Goal: Task Accomplishment & Management: Manage account settings

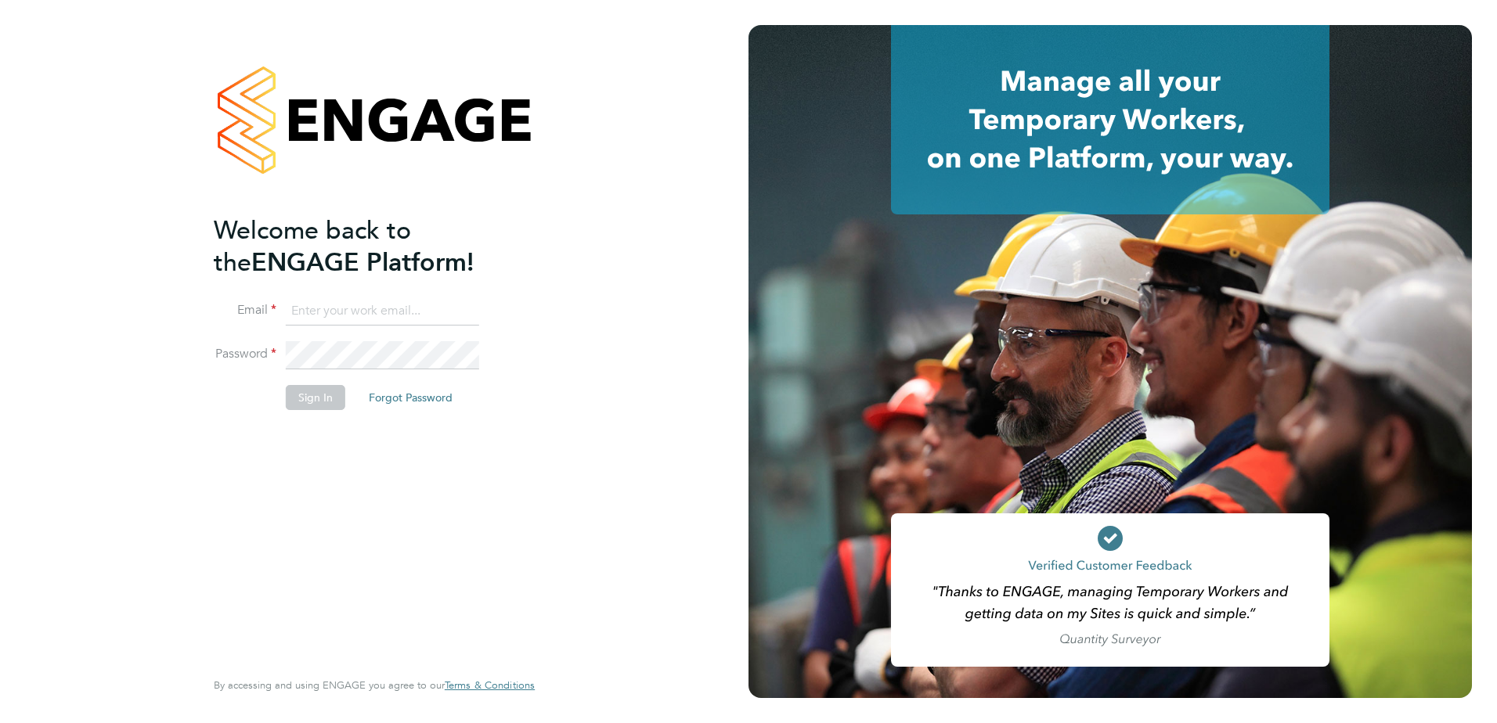
type input "[EMAIL_ADDRESS][DOMAIN_NAME]"
click at [327, 395] on button "Sign In" at bounding box center [316, 397] width 60 height 25
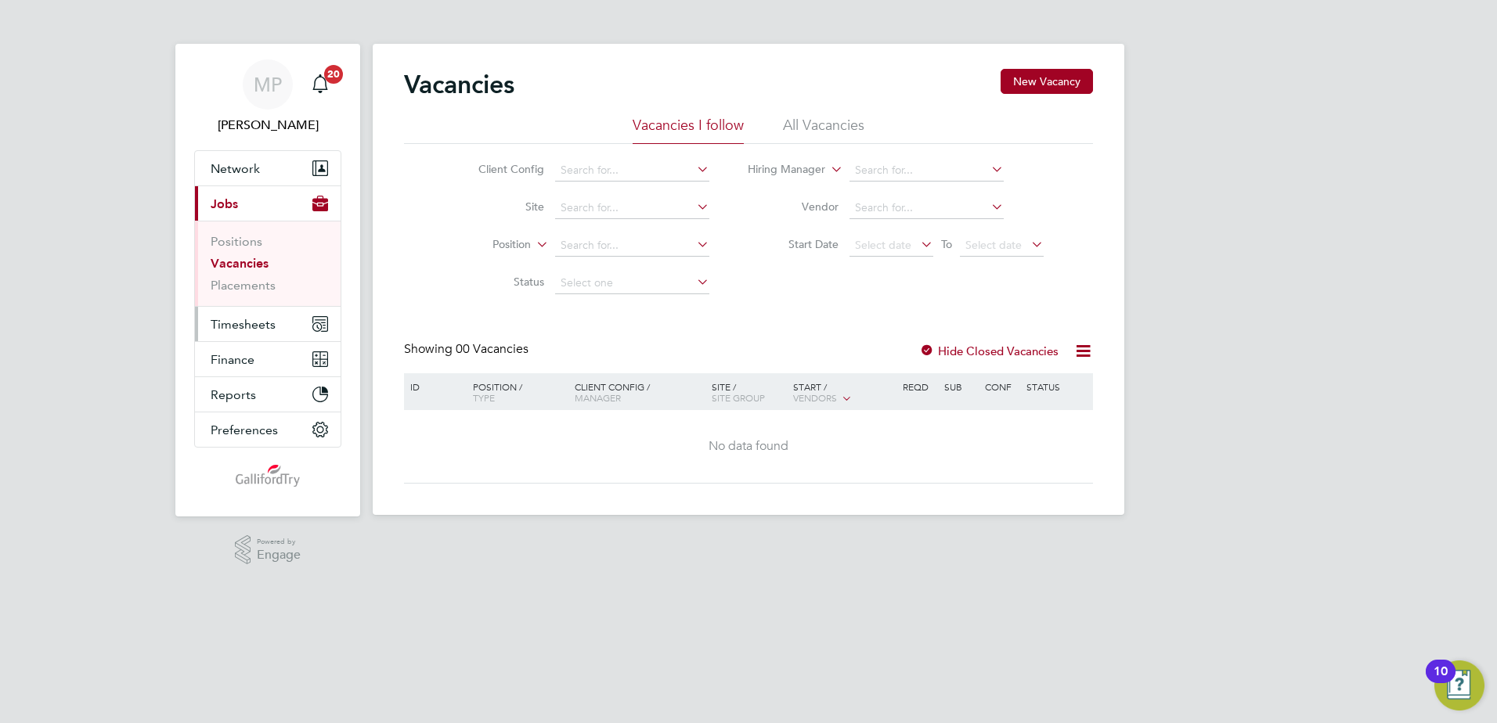
click at [251, 318] on span "Timesheets" at bounding box center [243, 324] width 65 height 15
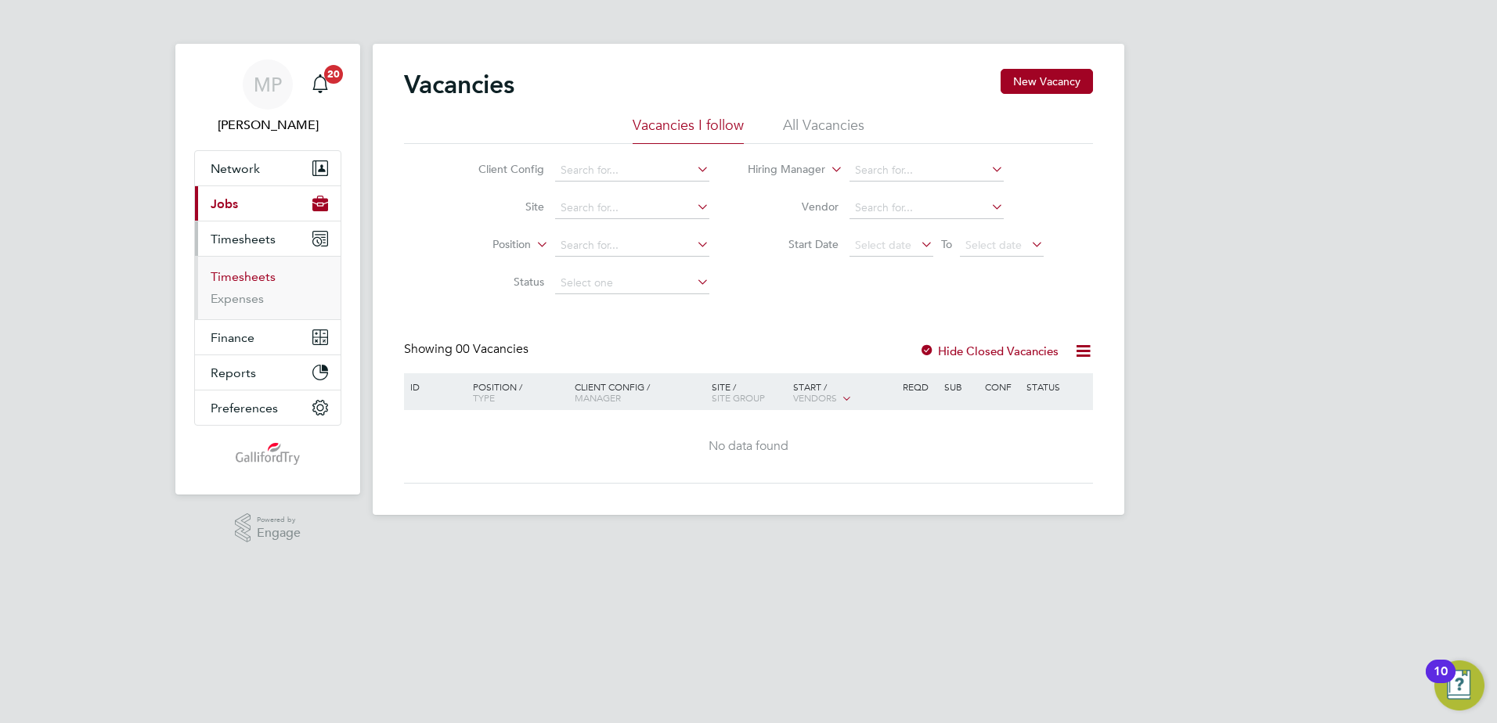
click at [252, 280] on link "Timesheets" at bounding box center [243, 276] width 65 height 15
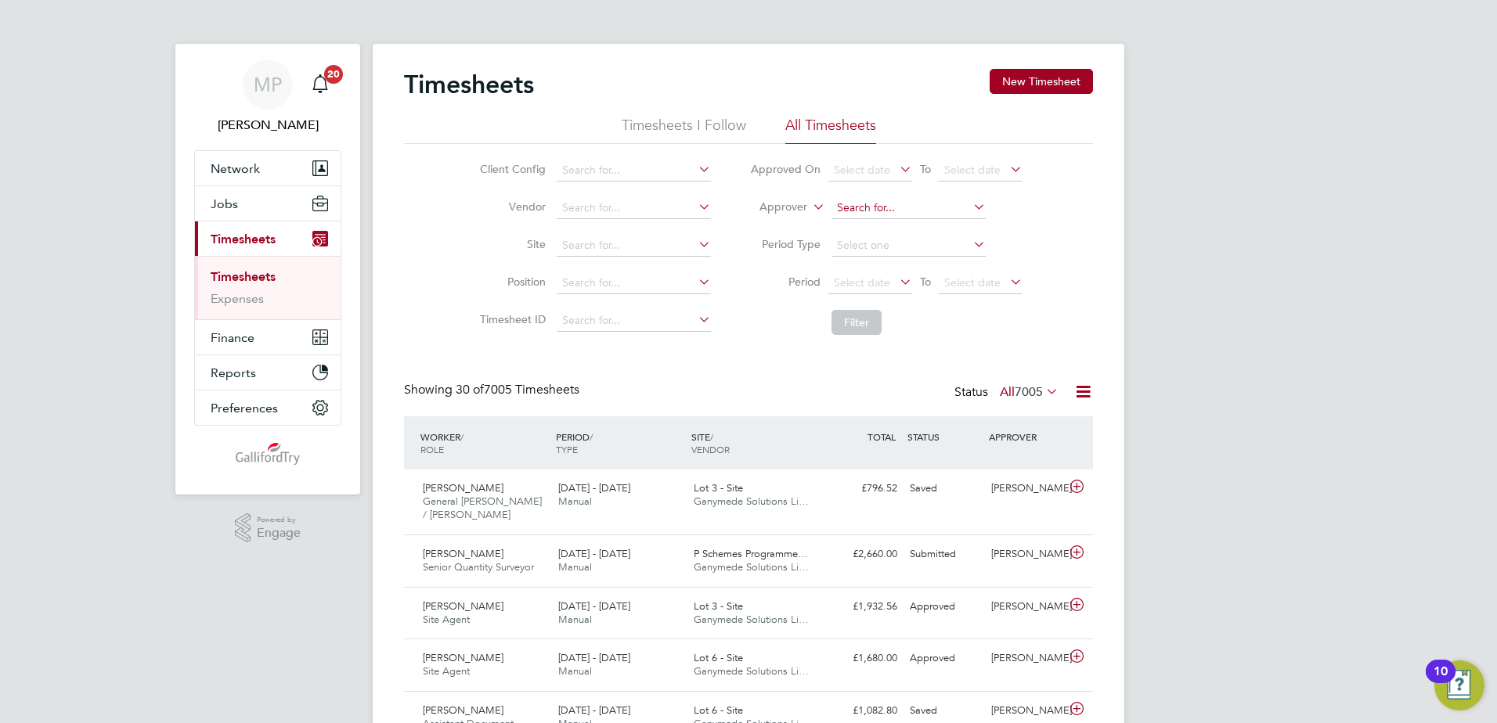
click at [859, 208] on input at bounding box center [908, 208] width 154 height 22
click at [867, 224] on b "Pe" at bounding box center [872, 229] width 13 height 13
type input "[PERSON_NAME]"
click at [860, 315] on button "Filter" at bounding box center [856, 322] width 50 height 25
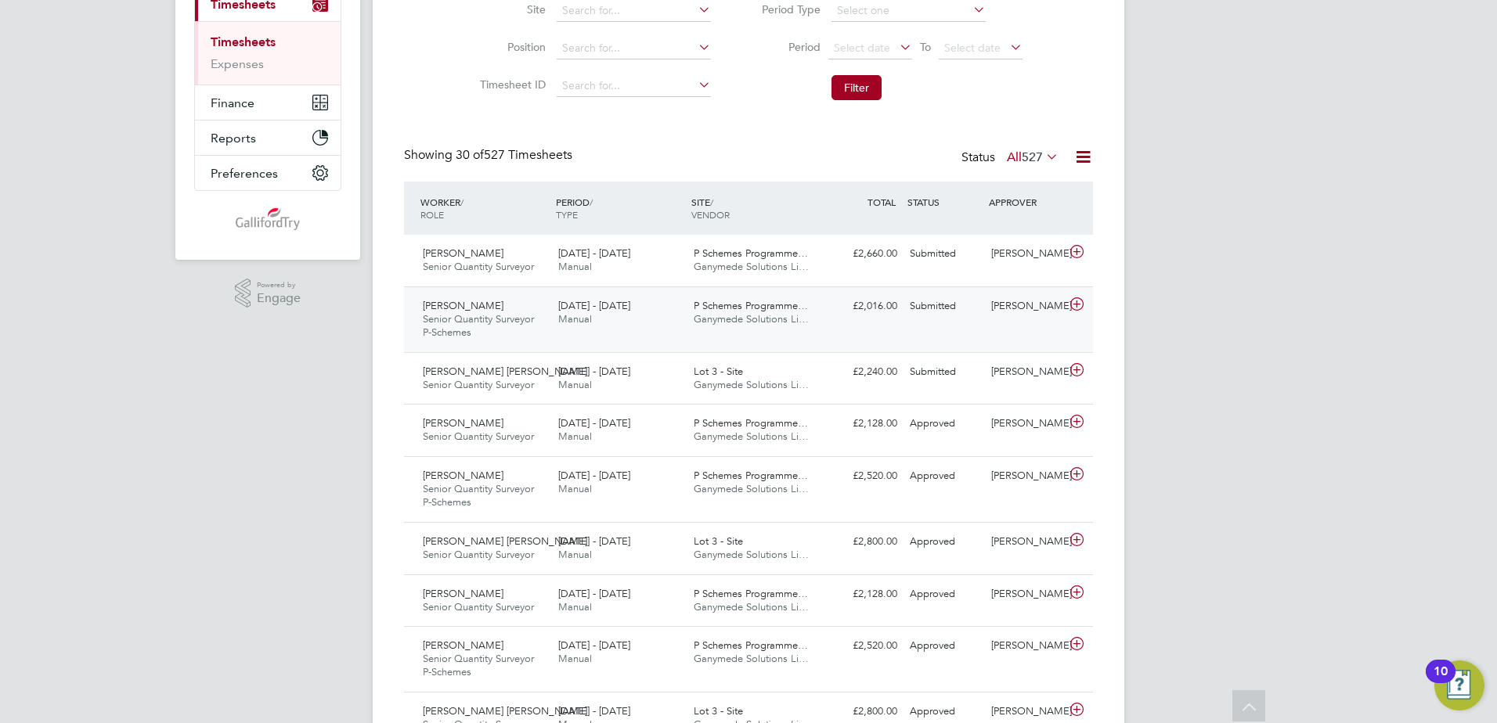
click at [1080, 301] on icon at bounding box center [1077, 304] width 20 height 13
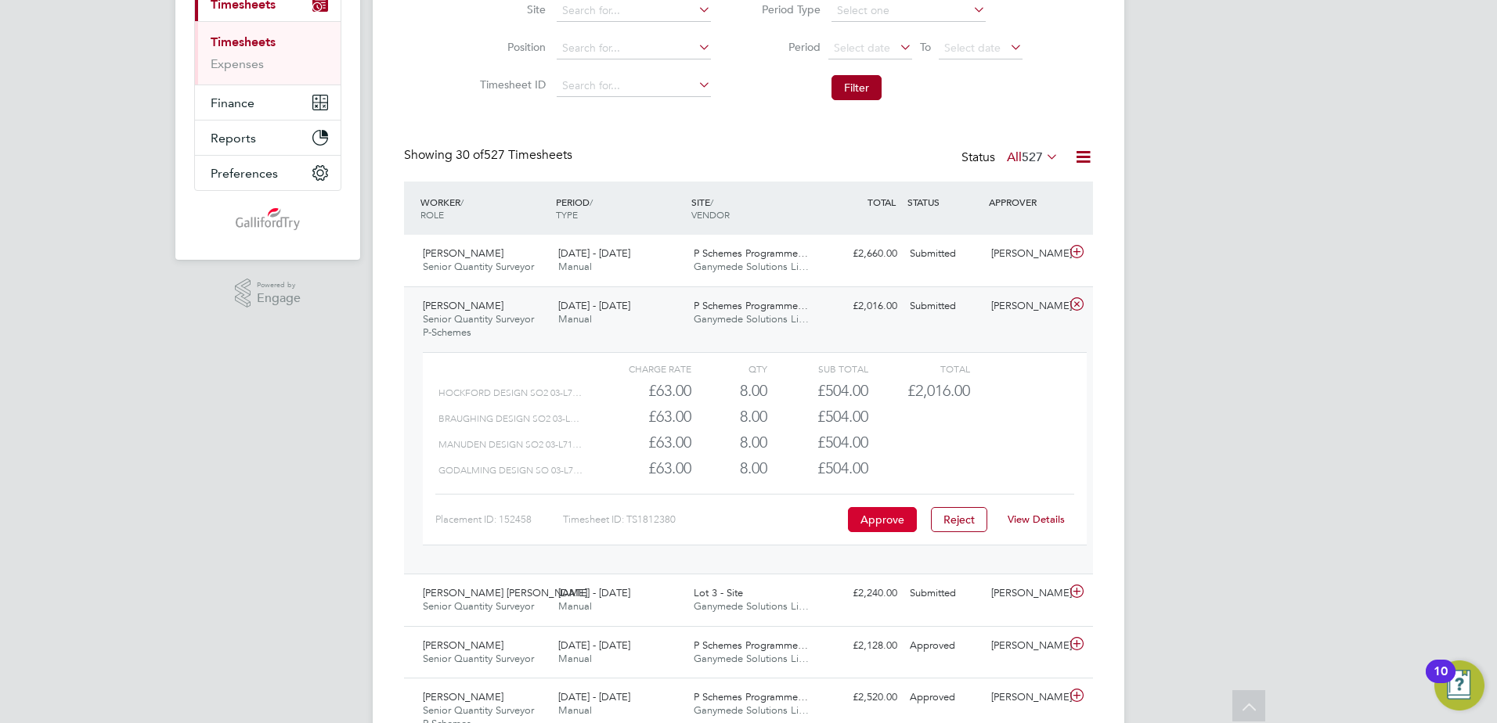
click at [880, 517] on button "Approve" at bounding box center [882, 519] width 69 height 25
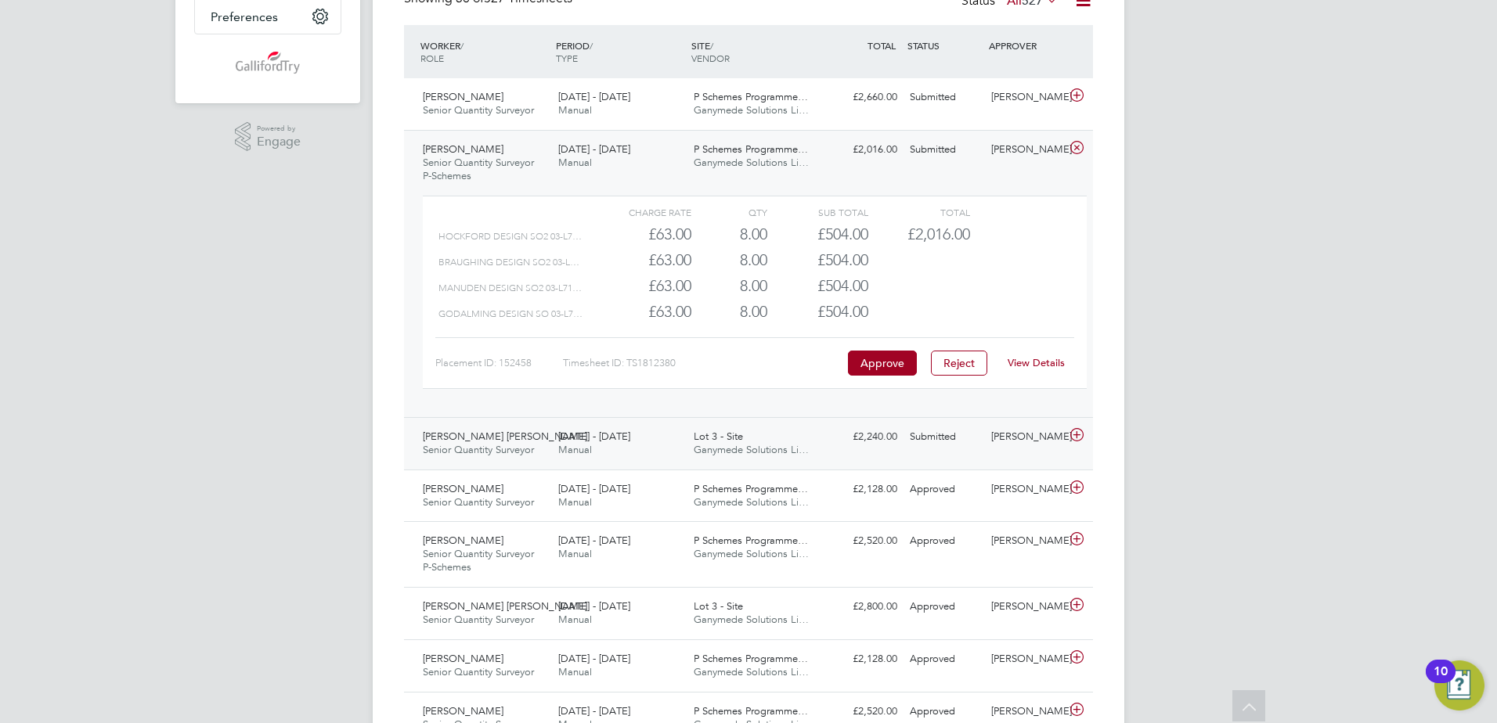
click at [1073, 435] on icon at bounding box center [1077, 435] width 20 height 13
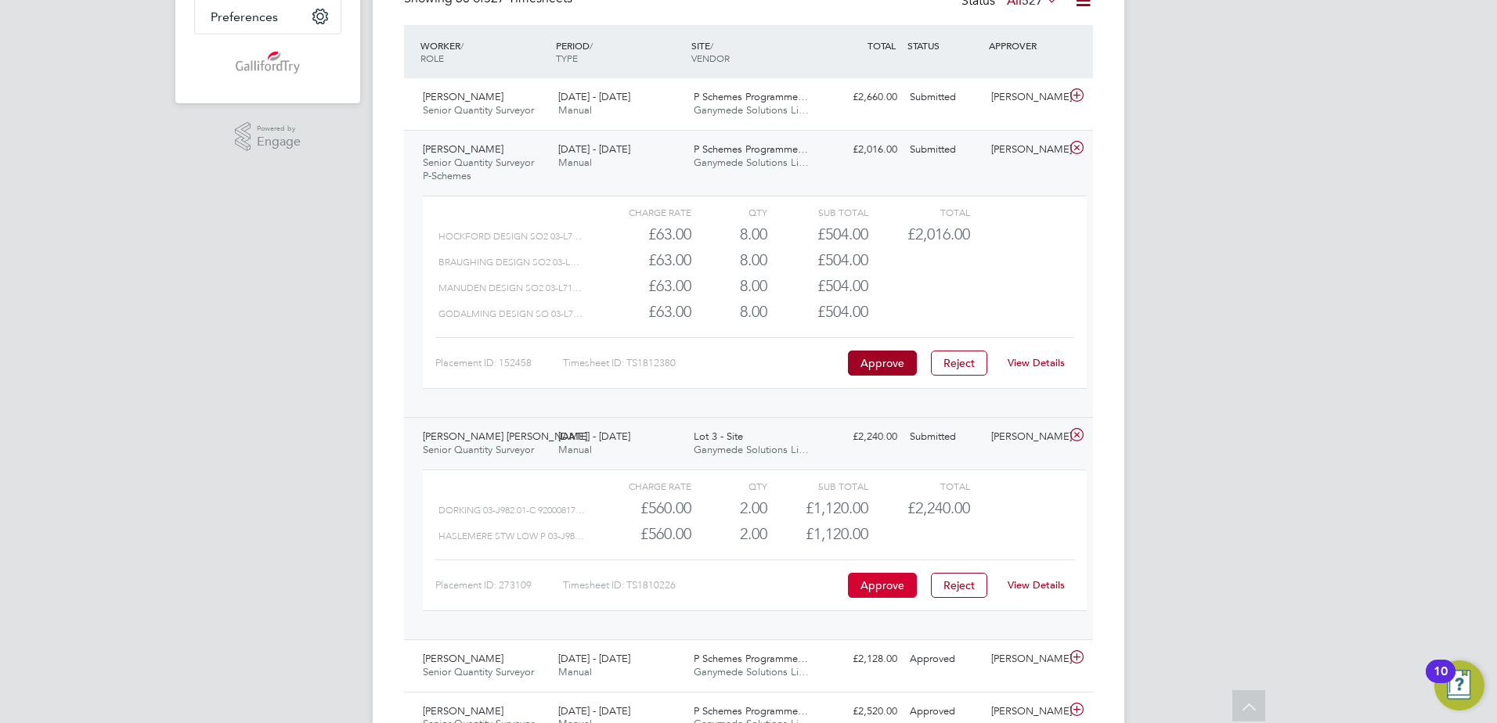
click at [889, 584] on button "Approve" at bounding box center [882, 585] width 69 height 25
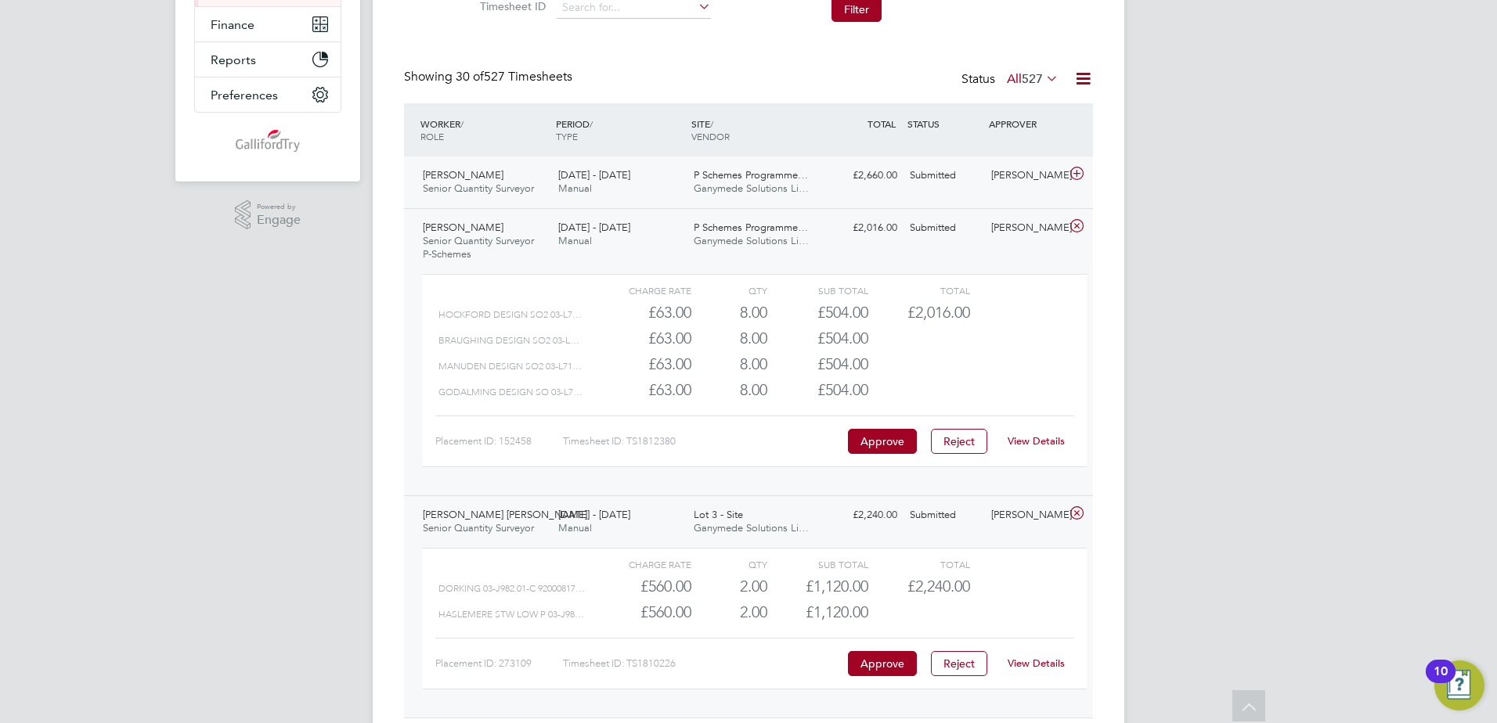
click at [1073, 172] on icon at bounding box center [1077, 174] width 20 height 13
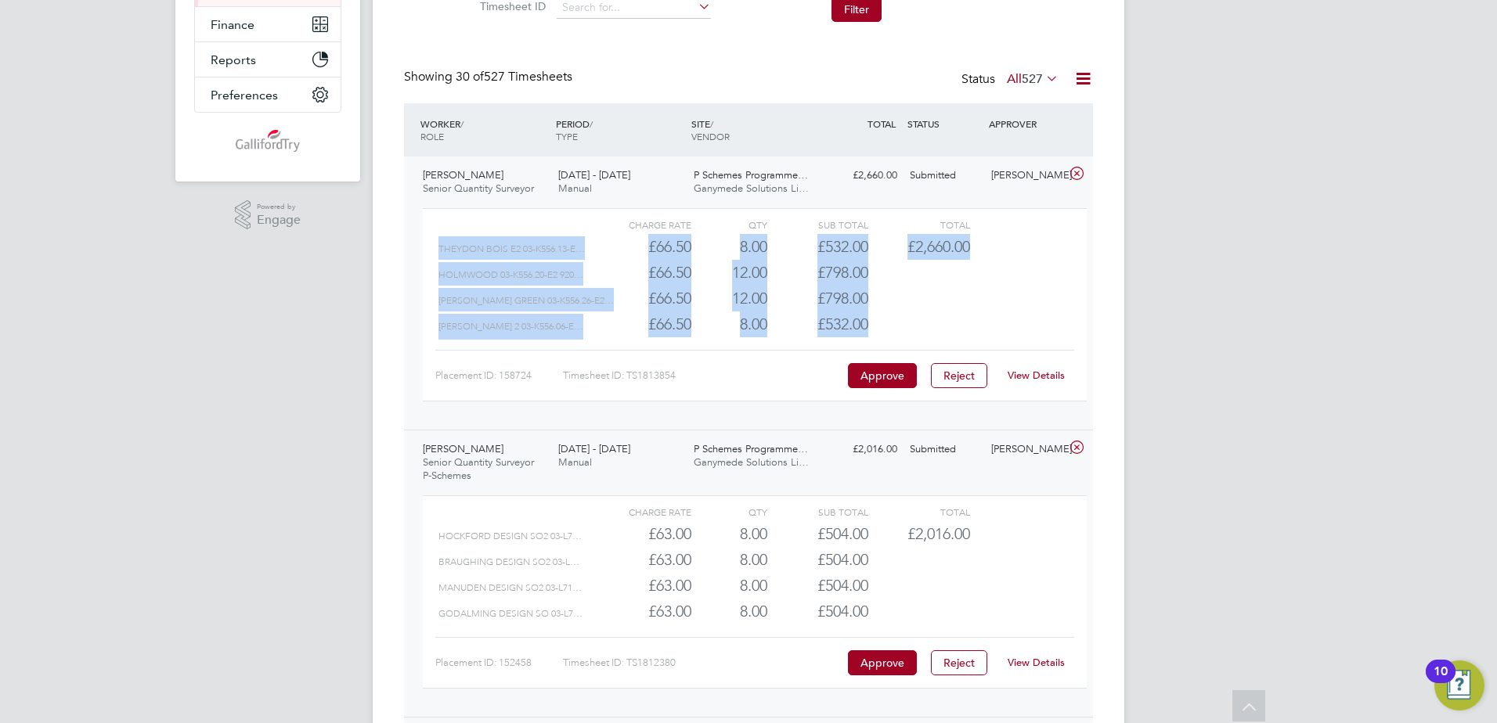
drag, startPoint x: 439, startPoint y: 246, endPoint x: 974, endPoint y: 323, distance: 540.3
click at [974, 323] on div "Charge rate QTY Sub Total Total Theydon Bois E2 03-K556.13-E… £66.50 8 8.00 8 £…" at bounding box center [755, 304] width 664 height 193
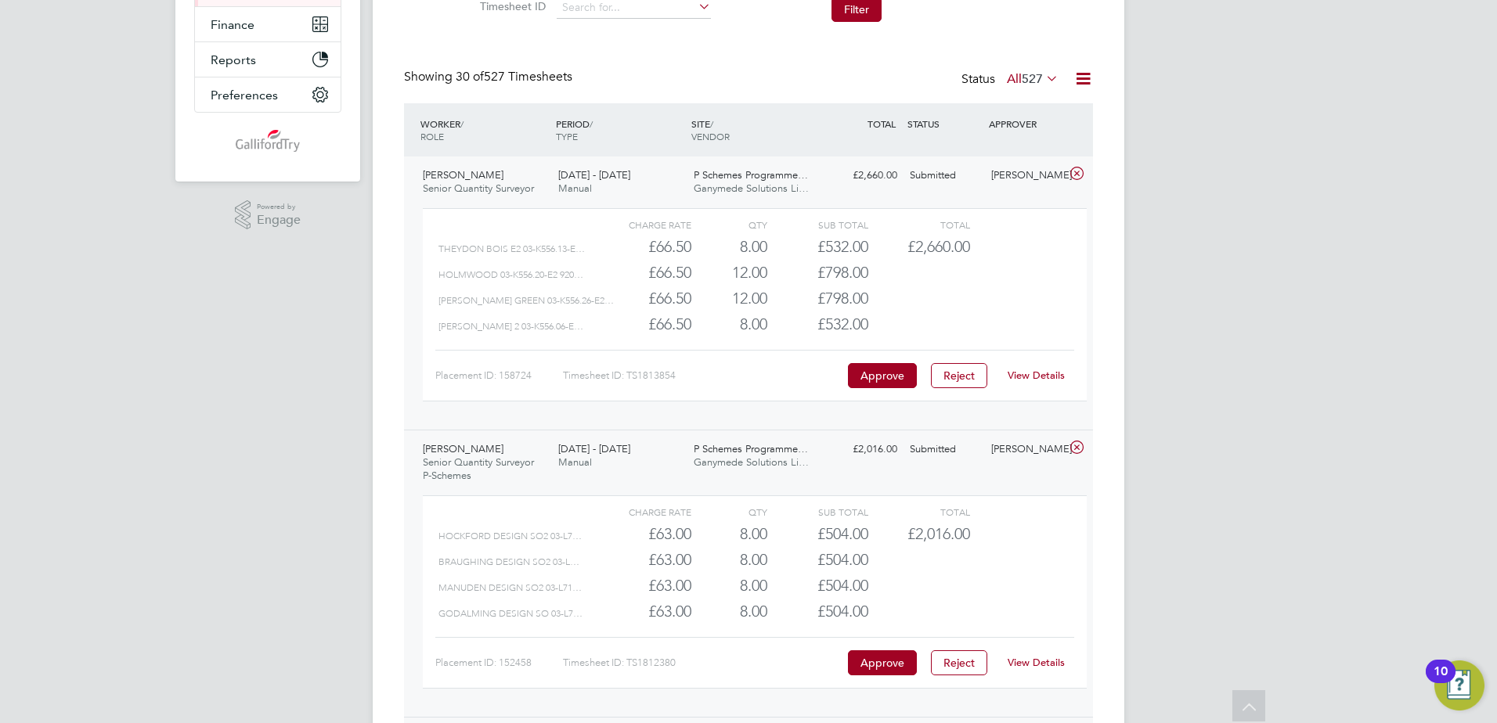
drag, startPoint x: 974, startPoint y: 323, endPoint x: 997, endPoint y: 323, distance: 22.7
click at [994, 323] on div "[PERSON_NAME] 2 03-K556.06-E… £66.50 8 8.00 8 £532.00" at bounding box center [755, 325] width 664 height 26
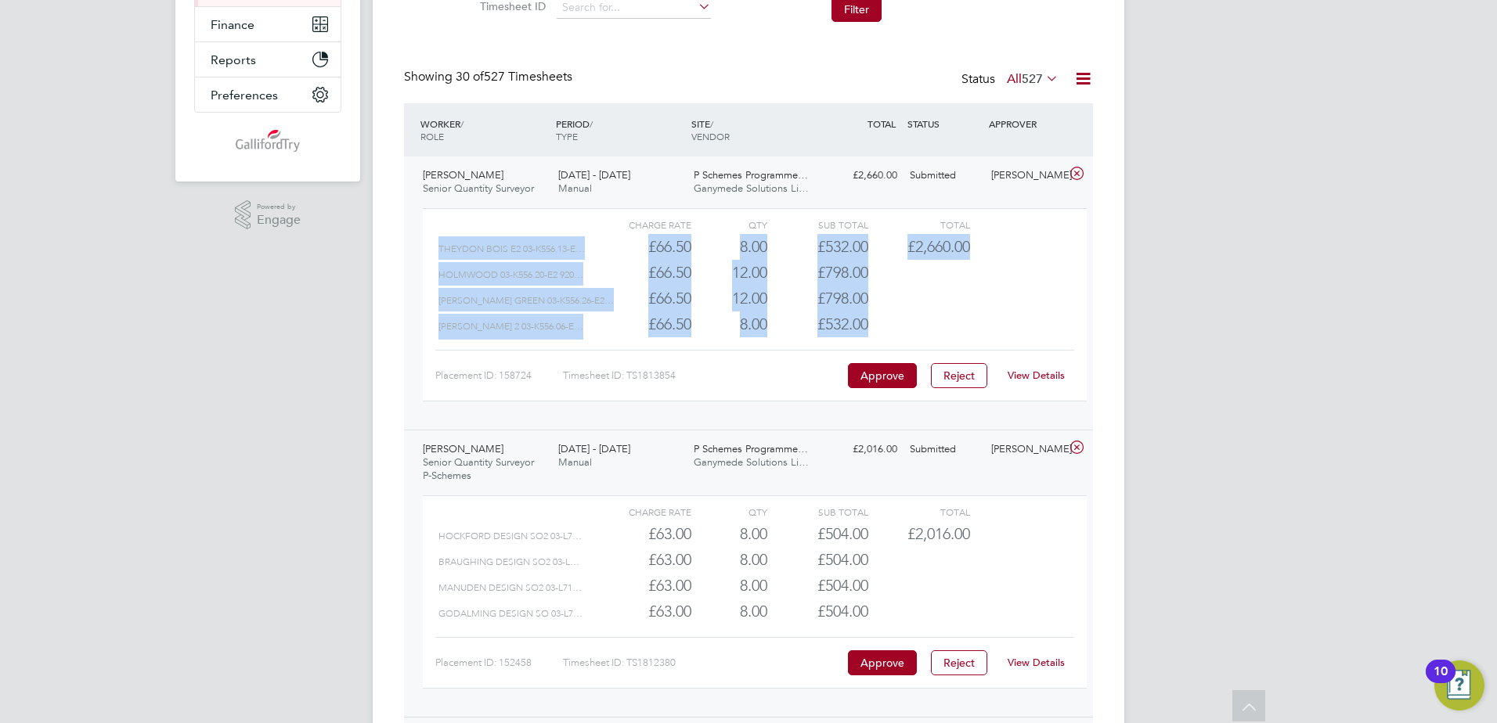
drag, startPoint x: 1026, startPoint y: 324, endPoint x: 437, endPoint y: 247, distance: 594.6
click at [437, 247] on div "Charge rate QTY Sub Total Total Theydon Bois E2 03-K556.13-E… £66.50 8 8.00 8 £…" at bounding box center [755, 304] width 664 height 193
drag, startPoint x: 437, startPoint y: 247, endPoint x: 465, endPoint y: 253, distance: 28.9
click at [465, 251] on span "Theydon Bois E2 03-K556.13-E…" at bounding box center [511, 248] width 146 height 11
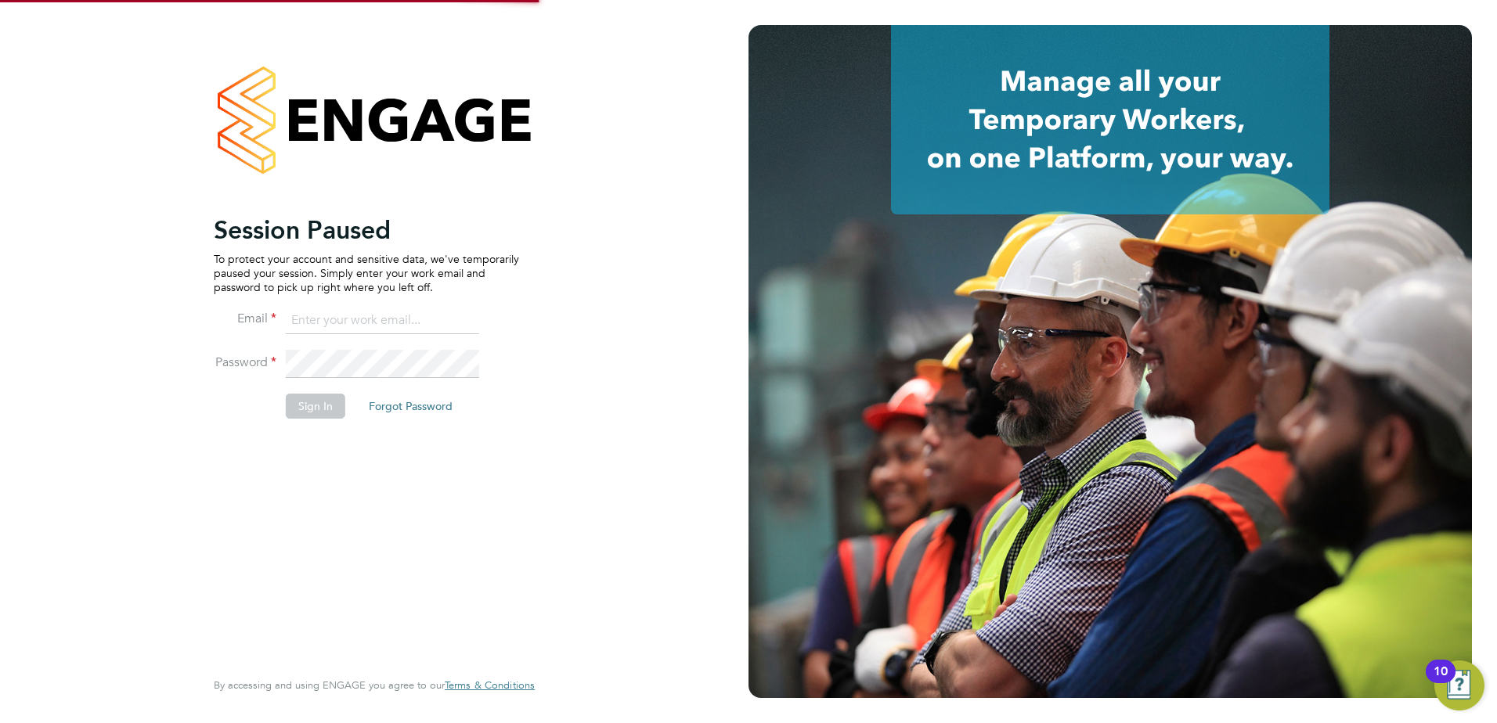
type input "[EMAIL_ADDRESS][DOMAIN_NAME]"
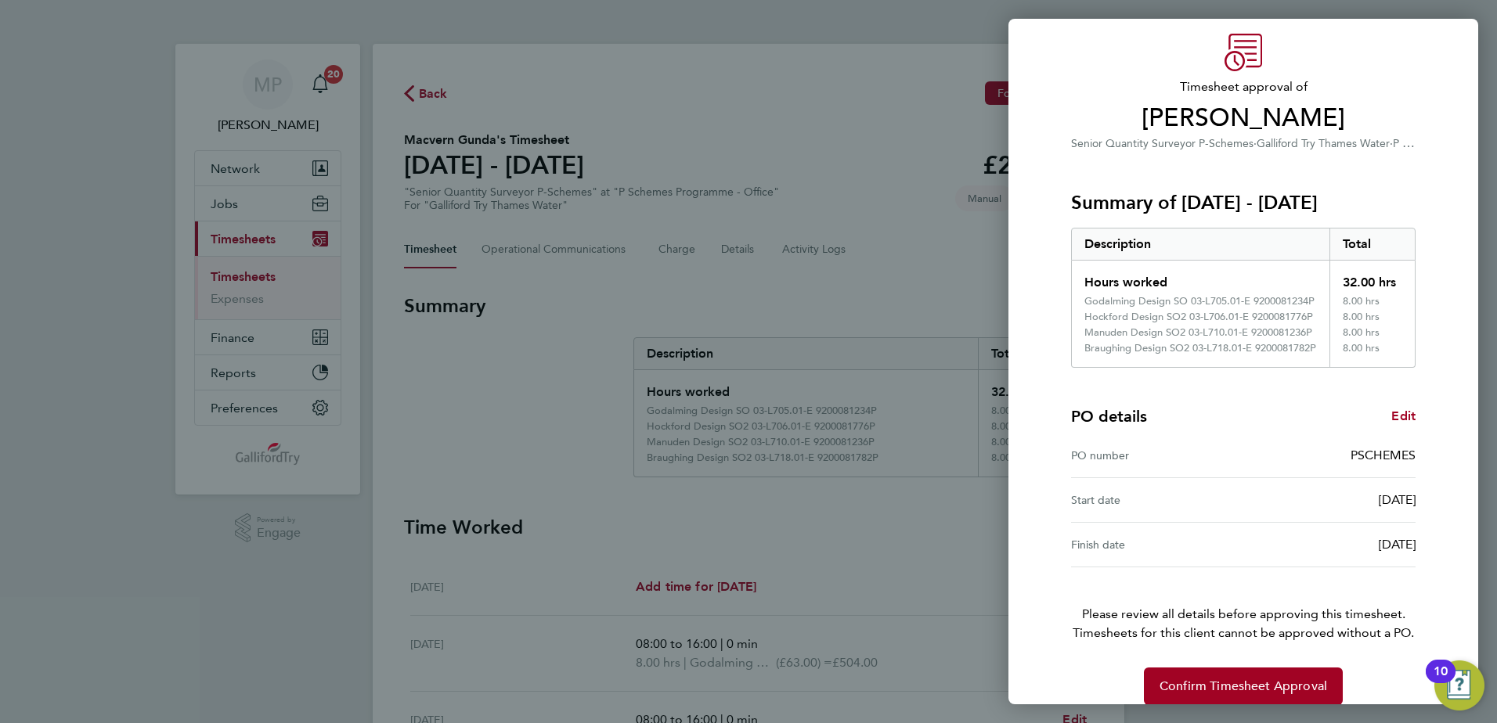
scroll to position [74, 0]
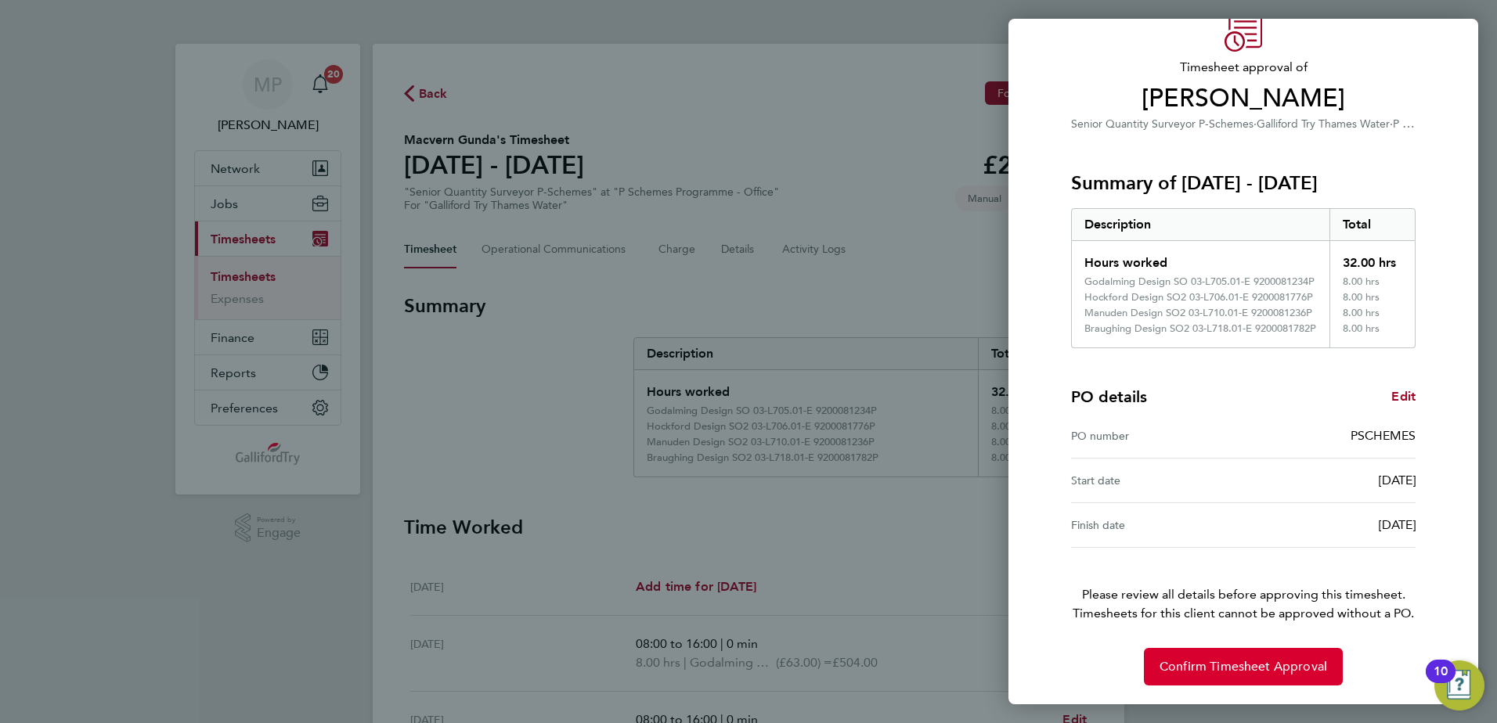
click at [1258, 659] on span "Confirm Timesheet Approval" at bounding box center [1244, 667] width 168 height 16
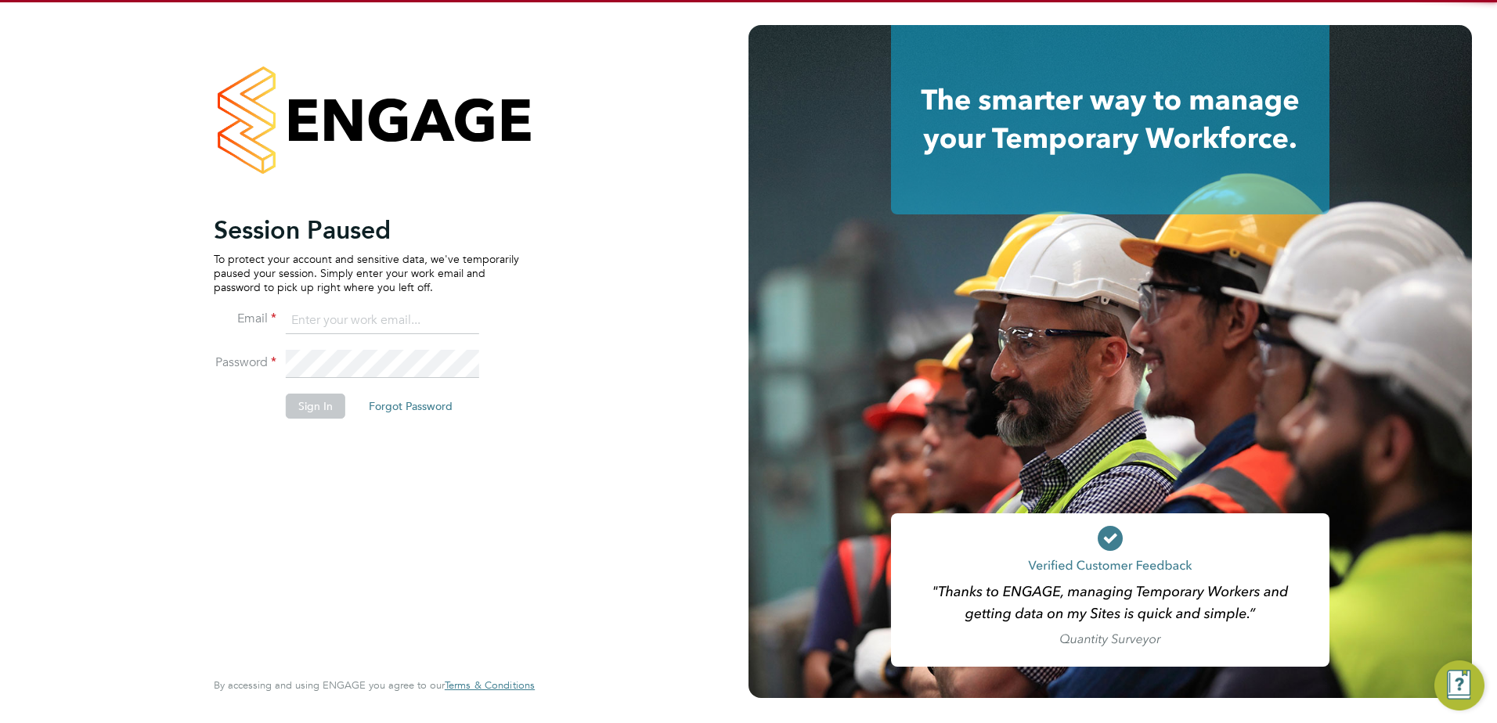
type input "[EMAIL_ADDRESS][DOMAIN_NAME]"
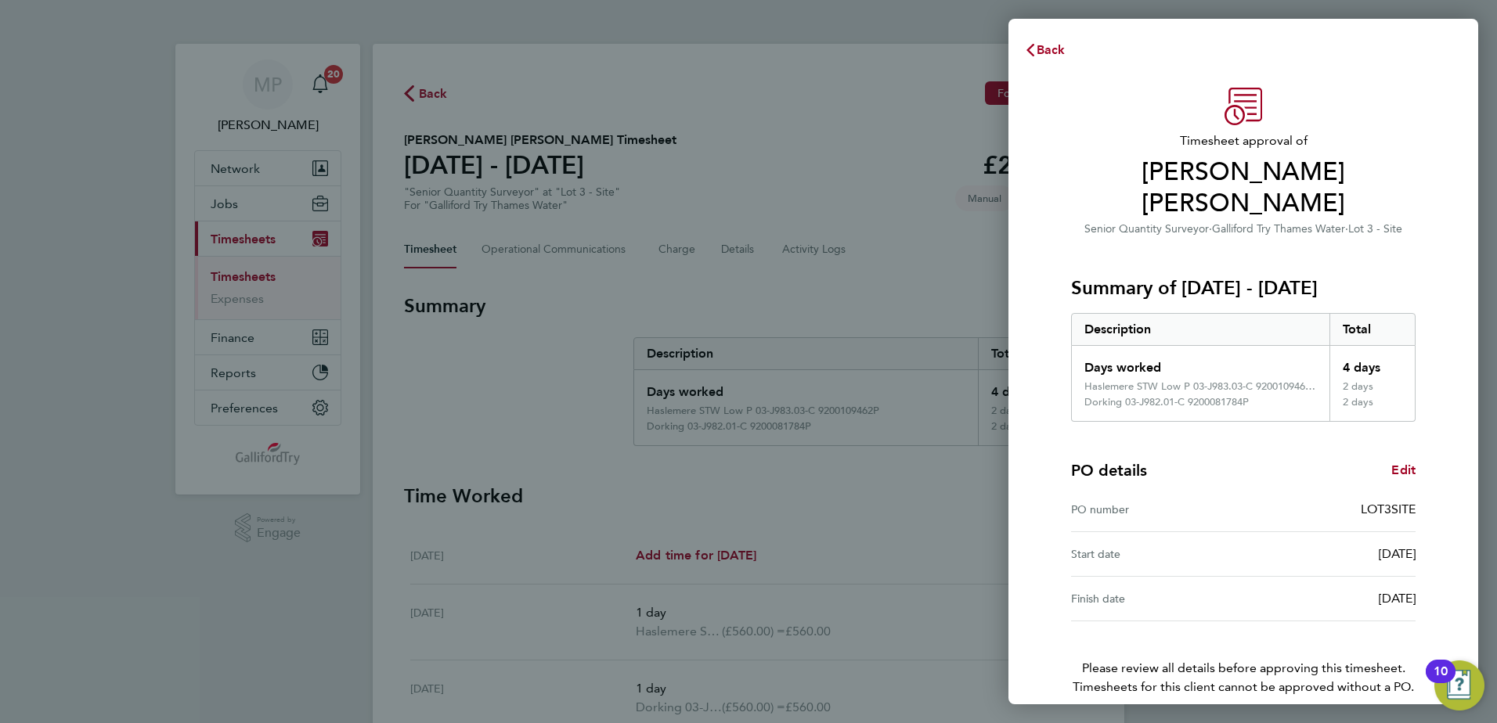
scroll to position [42, 0]
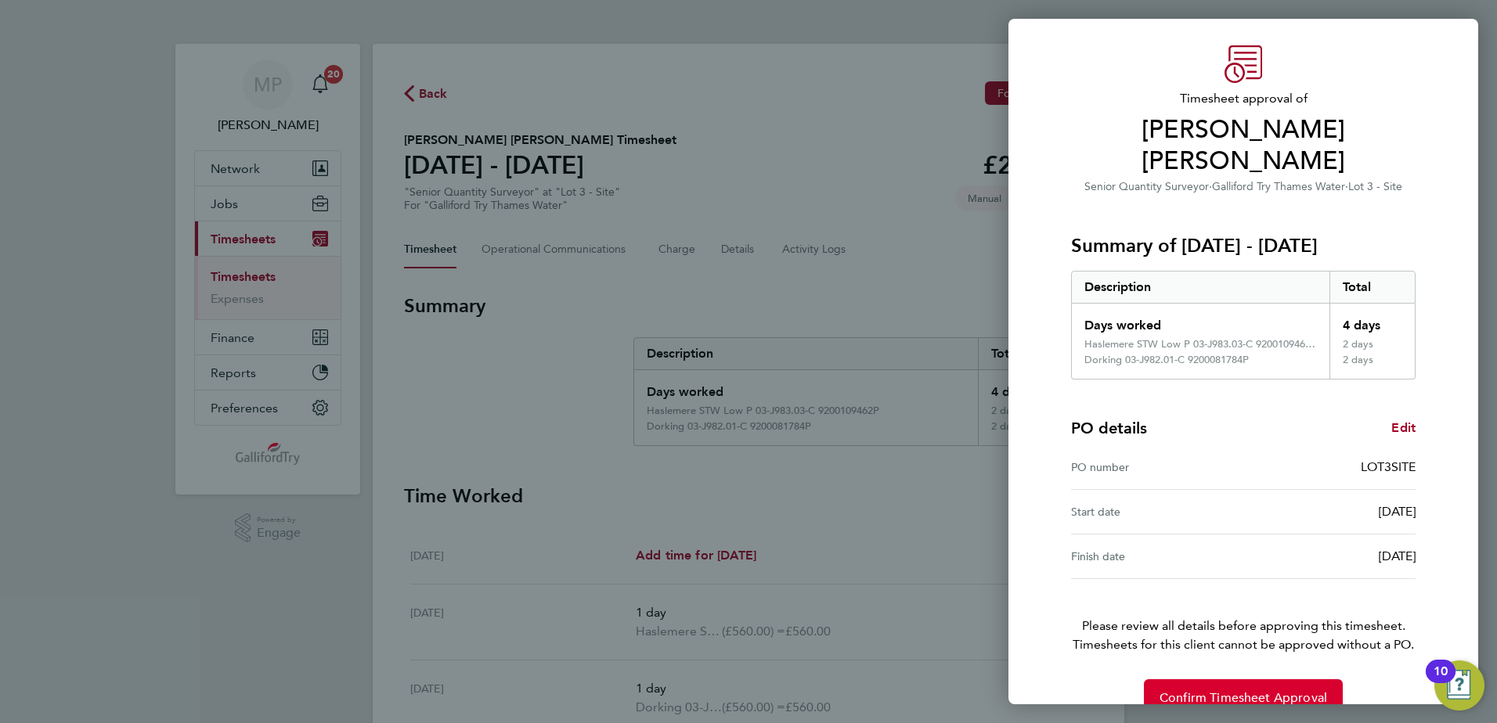
click at [1229, 680] on button "Confirm Timesheet Approval" at bounding box center [1243, 699] width 199 height 38
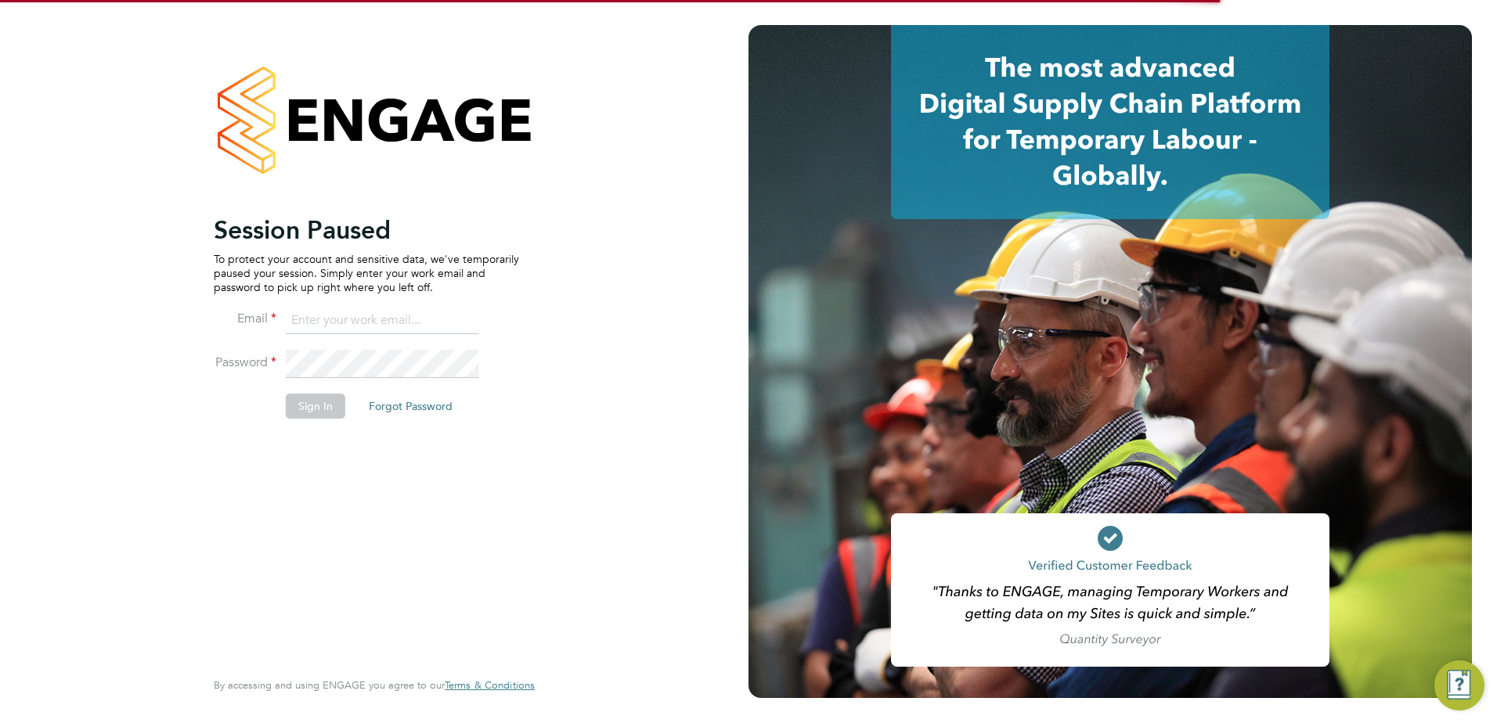
type input "[EMAIL_ADDRESS][DOMAIN_NAME]"
